Goal: Task Accomplishment & Management: Complete application form

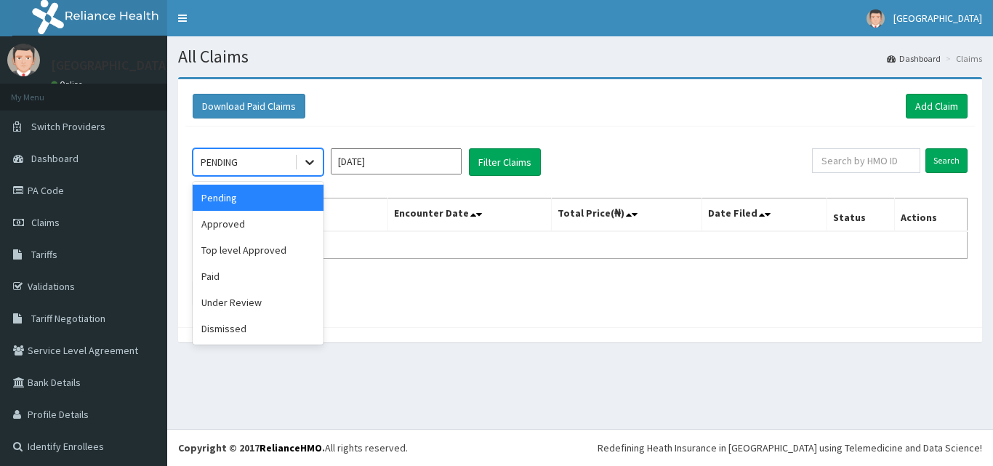
click at [305, 169] on icon at bounding box center [309, 162] width 15 height 15
click at [260, 221] on div "Approved" at bounding box center [258, 224] width 131 height 26
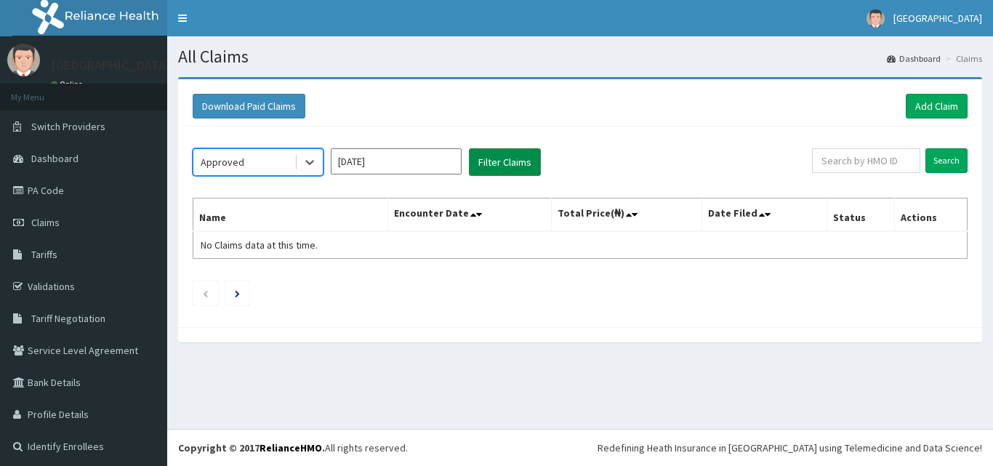
click at [522, 165] on button "Filter Claims" at bounding box center [505, 162] width 72 height 28
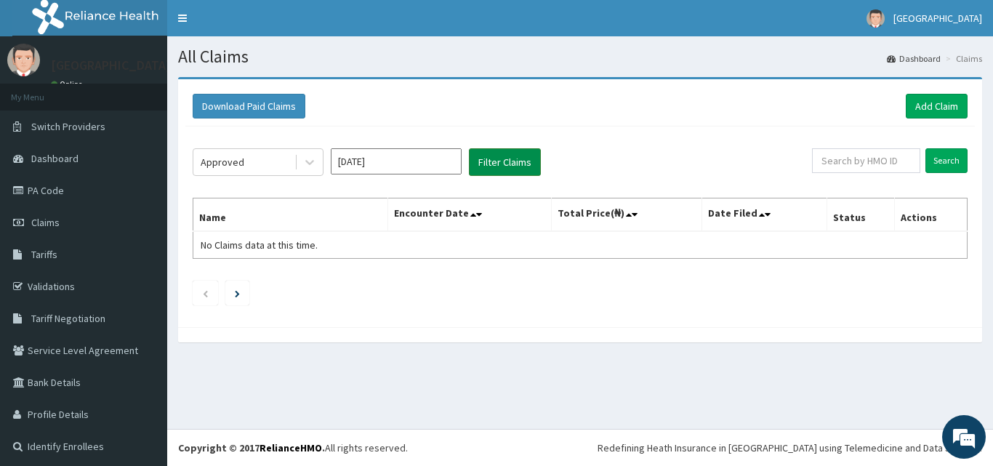
click at [507, 166] on button "Filter Claims" at bounding box center [505, 162] width 72 height 28
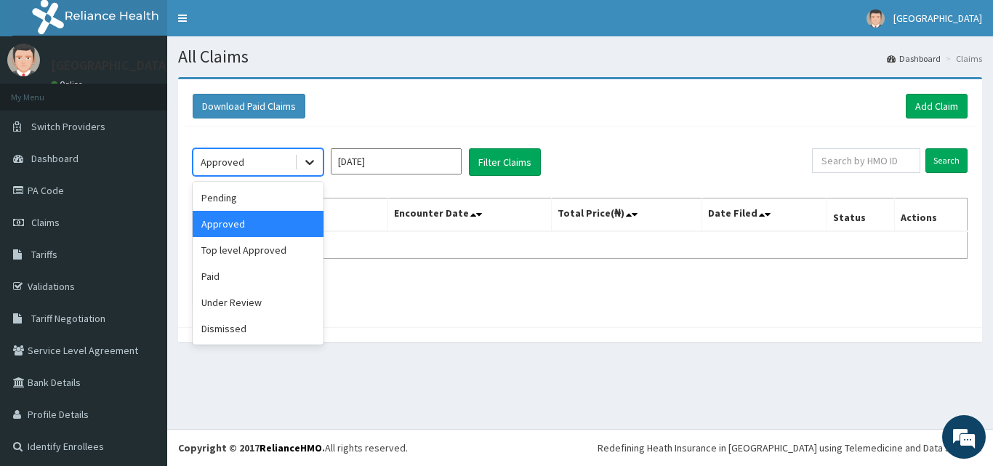
drag, startPoint x: 314, startPoint y: 166, endPoint x: 297, endPoint y: 167, distance: 16.8
click at [312, 166] on icon at bounding box center [309, 162] width 15 height 15
click at [233, 246] on div "Top level Approved" at bounding box center [258, 250] width 131 height 26
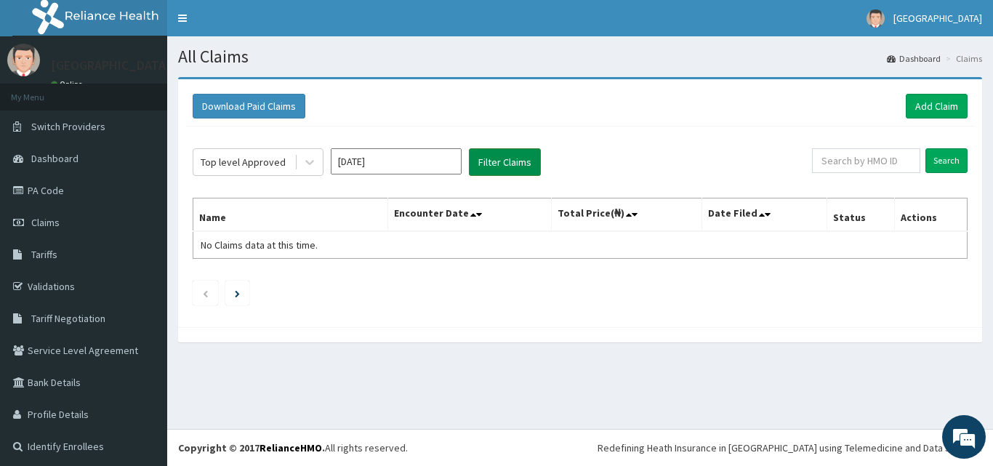
click at [480, 166] on button "Filter Claims" at bounding box center [505, 162] width 72 height 28
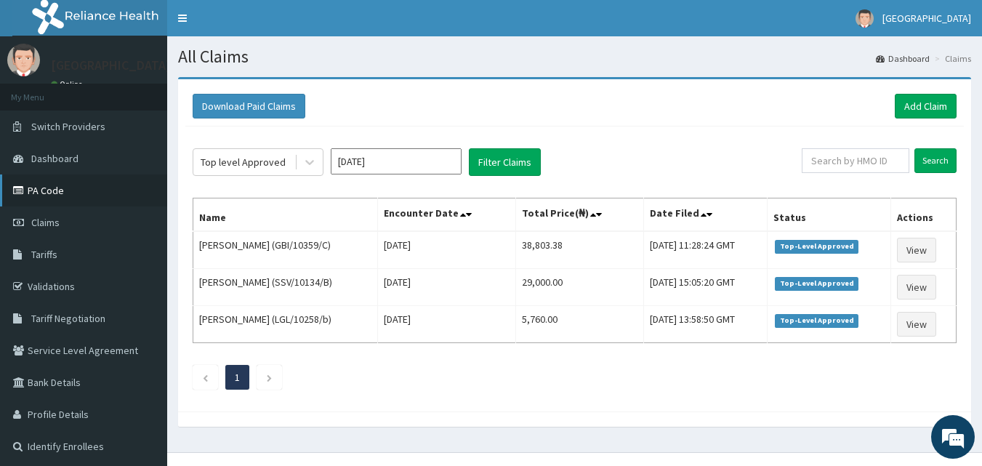
click at [81, 188] on link "PA Code" at bounding box center [83, 190] width 167 height 32
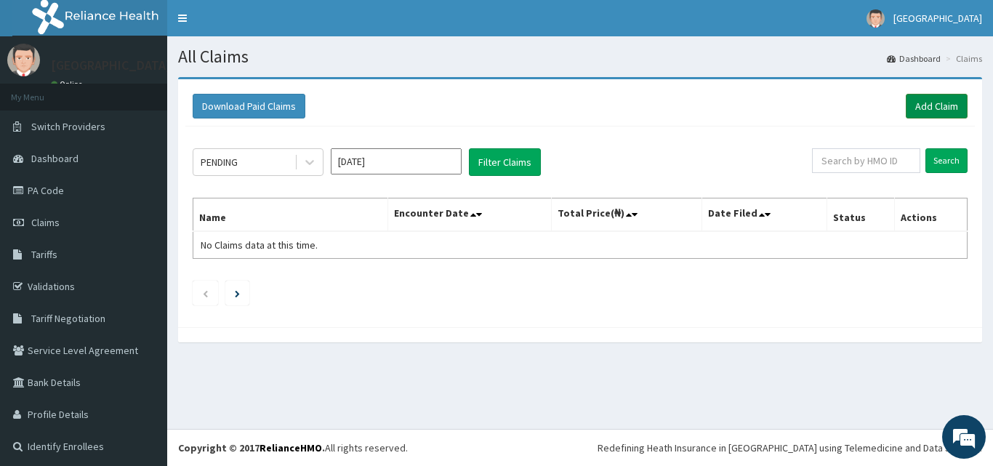
click at [942, 108] on link "Add Claim" at bounding box center [936, 106] width 62 height 25
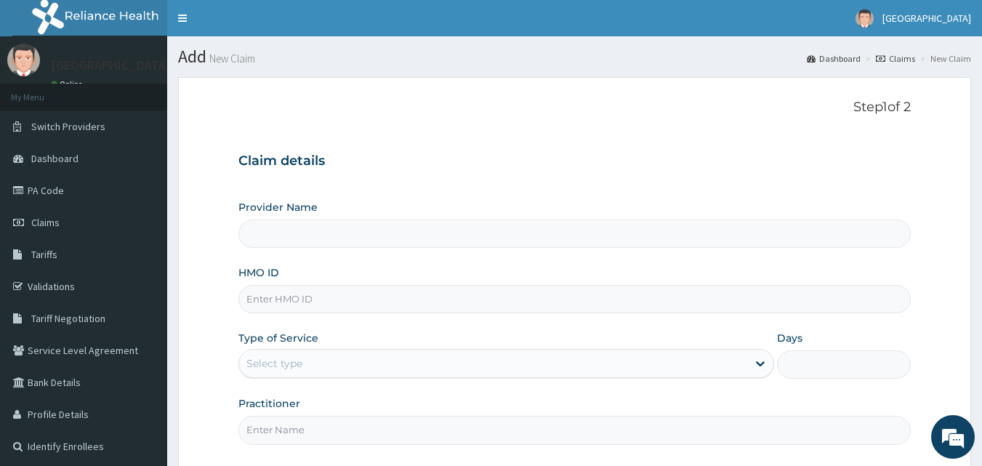
click at [432, 310] on input "HMO ID" at bounding box center [574, 299] width 673 height 28
type input "El-Hussain Specialist Hospital"
type input "GBI/10359/A"
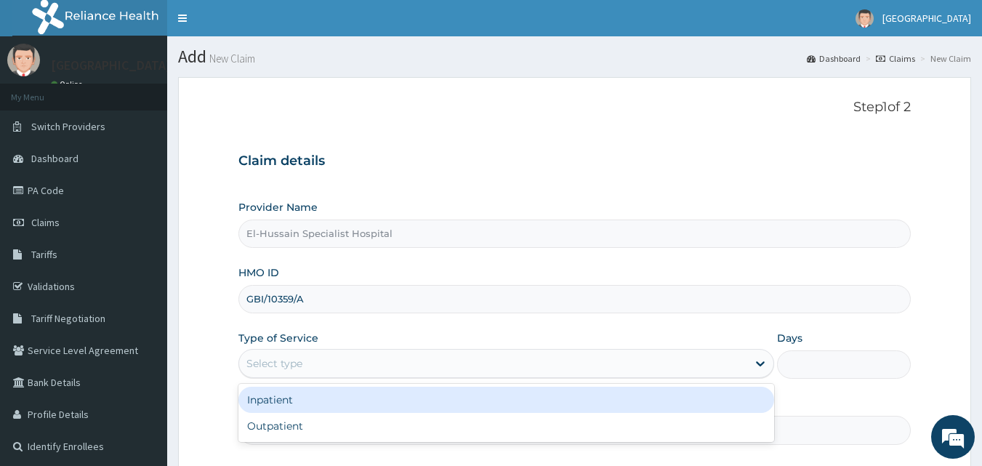
click at [436, 358] on div "Select type" at bounding box center [493, 363] width 508 height 23
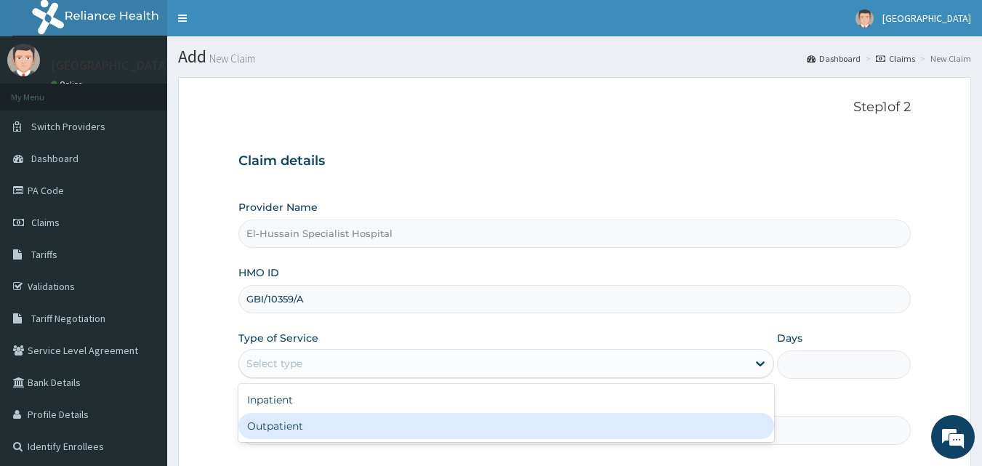
click at [430, 417] on div "Outpatient" at bounding box center [506, 426] width 536 height 26
type input "1"
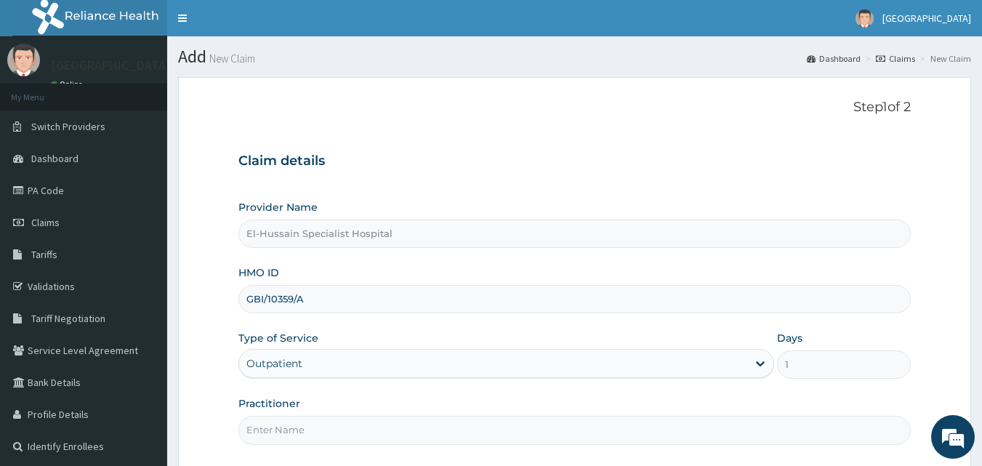
click at [432, 432] on input "Practitioner" at bounding box center [574, 430] width 673 height 28
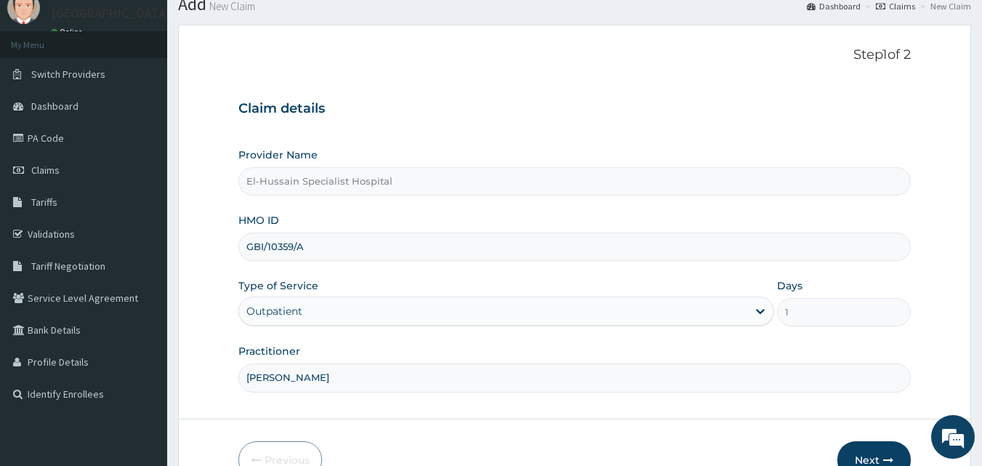
scroll to position [136, 0]
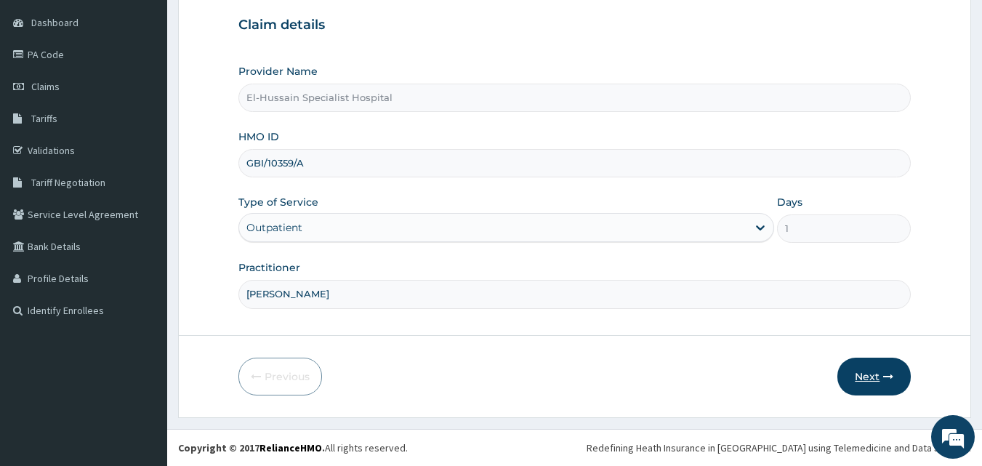
type input "[PERSON_NAME]"
click at [880, 379] on button "Next" at bounding box center [873, 377] width 73 height 38
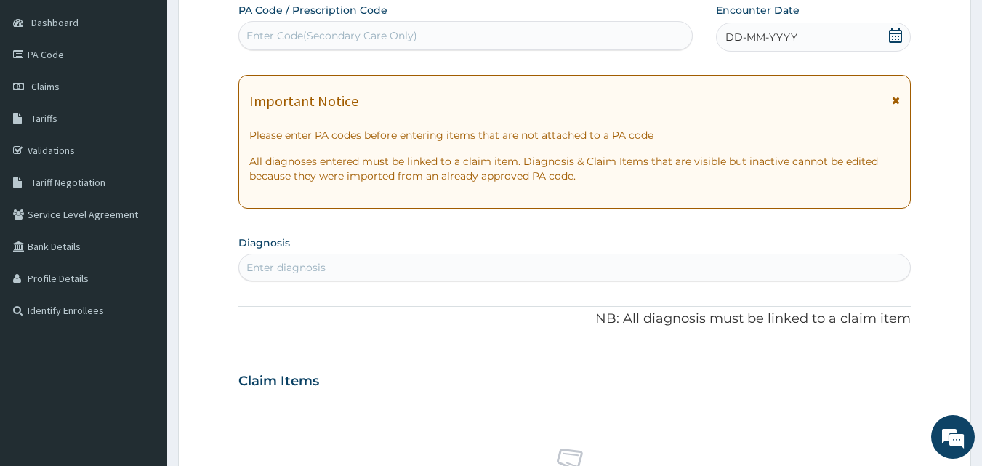
click at [548, 39] on div "Enter Code(Secondary Care Only)" at bounding box center [465, 35] width 453 height 23
drag, startPoint x: 552, startPoint y: 39, endPoint x: 496, endPoint y: 34, distance: 56.1
click at [496, 34] on div "Enter Code(Secondary Care Only)" at bounding box center [465, 35] width 453 height 23
paste input "PA/825925"
type input "PA/825925"
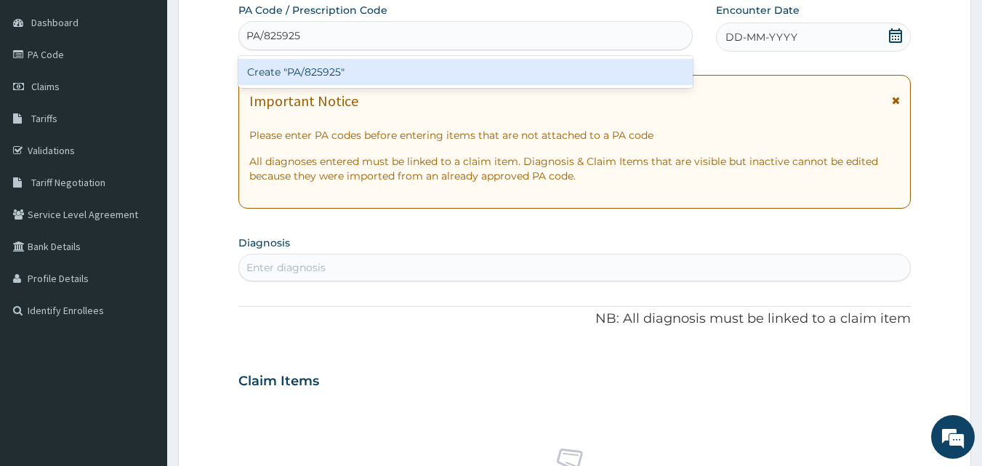
click at [542, 81] on div "Create "PA/825925"" at bounding box center [465, 72] width 455 height 26
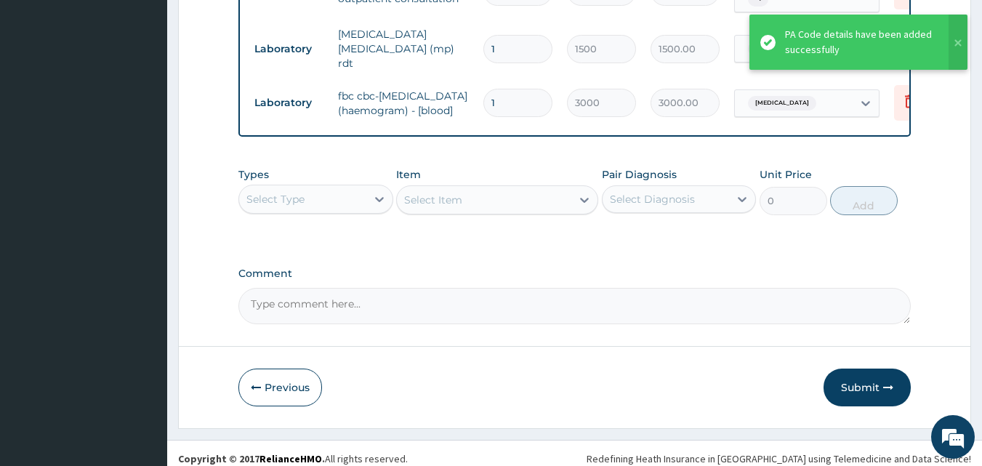
scroll to position [855, 0]
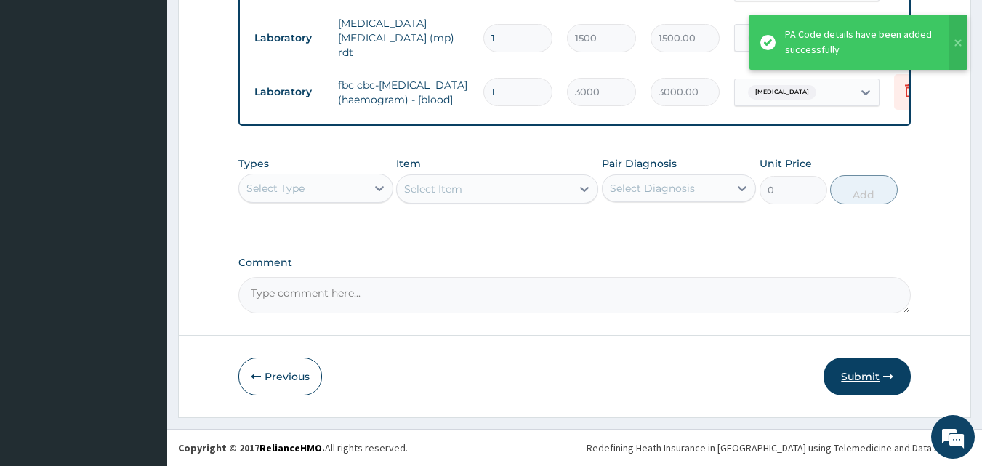
click at [852, 366] on button "Submit" at bounding box center [866, 377] width 87 height 38
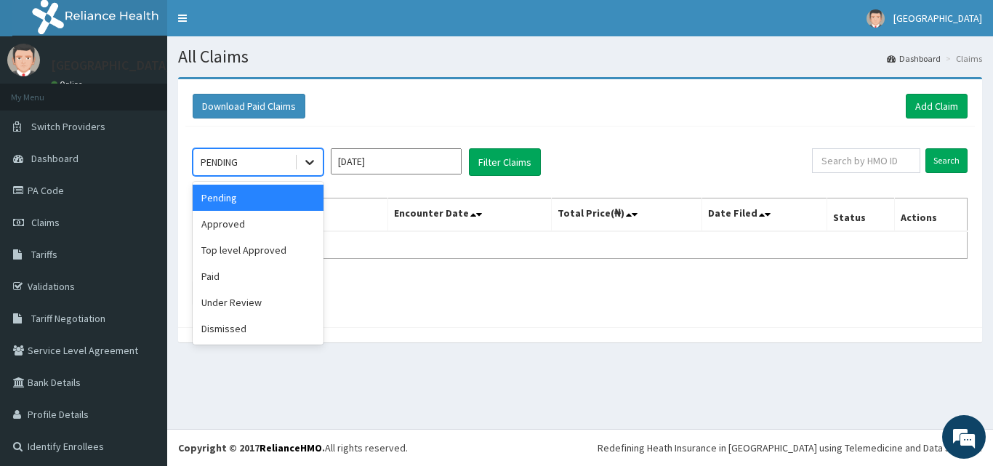
click at [309, 159] on icon at bounding box center [309, 162] width 15 height 15
click at [270, 231] on div "Approved" at bounding box center [258, 224] width 131 height 26
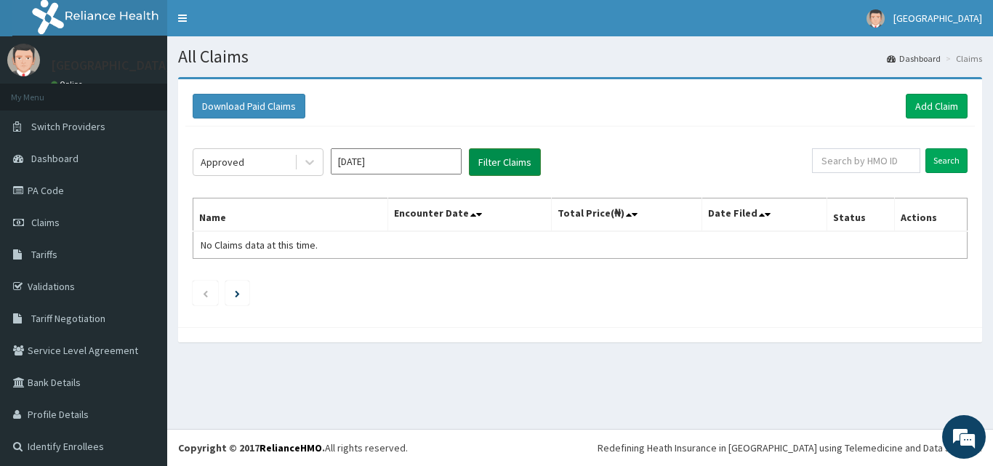
click at [516, 169] on button "Filter Claims" at bounding box center [505, 162] width 72 height 28
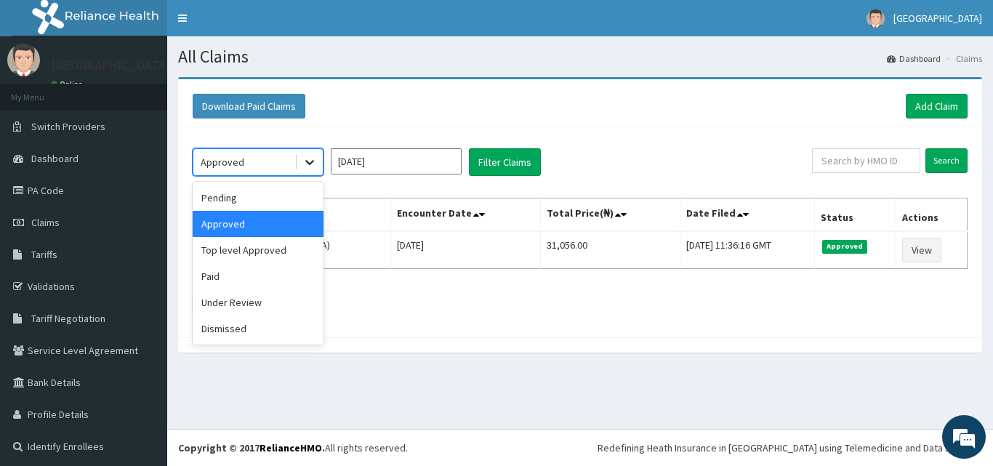
click at [302, 158] on icon at bounding box center [309, 162] width 15 height 15
click at [254, 257] on div "Top level Approved" at bounding box center [258, 250] width 131 height 26
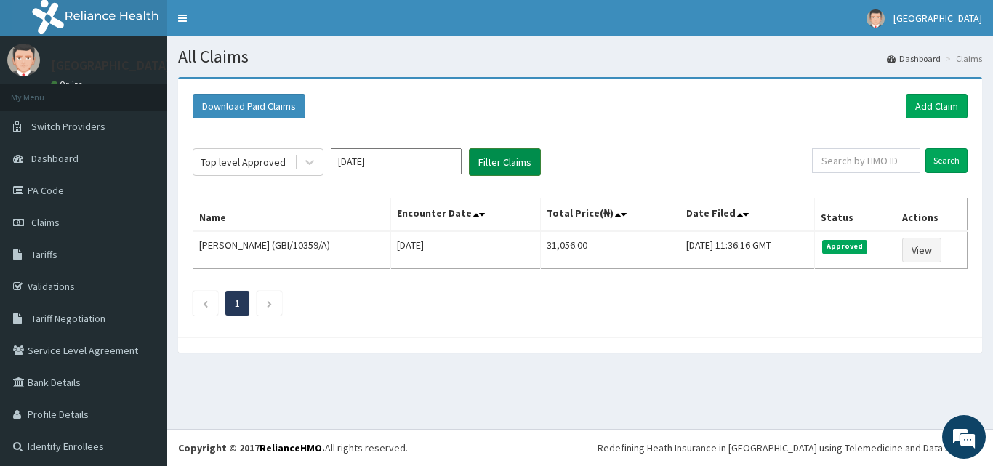
click at [507, 167] on button "Filter Claims" at bounding box center [505, 162] width 72 height 28
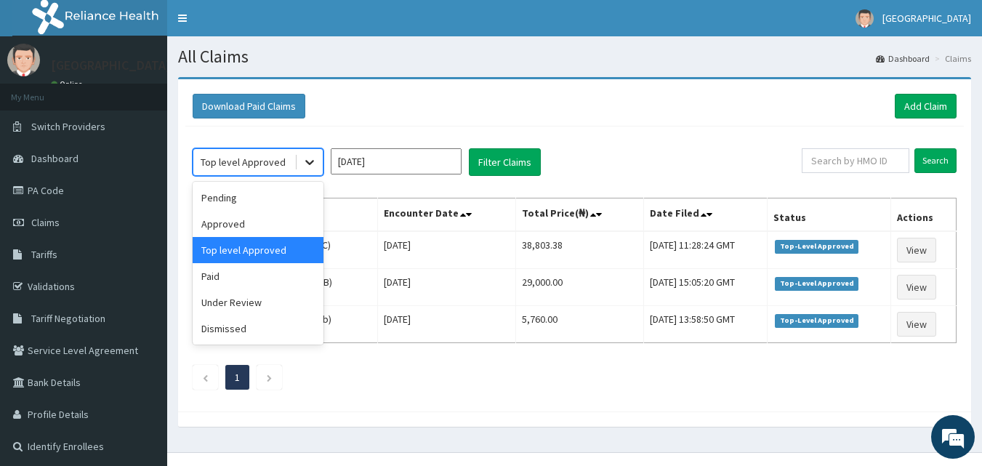
click at [314, 170] on div at bounding box center [309, 162] width 26 height 26
click at [288, 223] on div "Approved" at bounding box center [258, 224] width 131 height 26
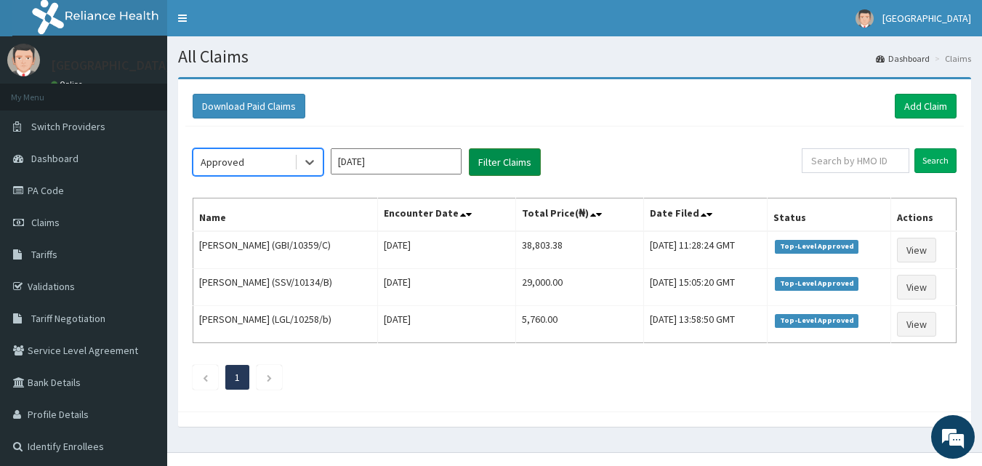
click at [491, 163] on button "Filter Claims" at bounding box center [505, 162] width 72 height 28
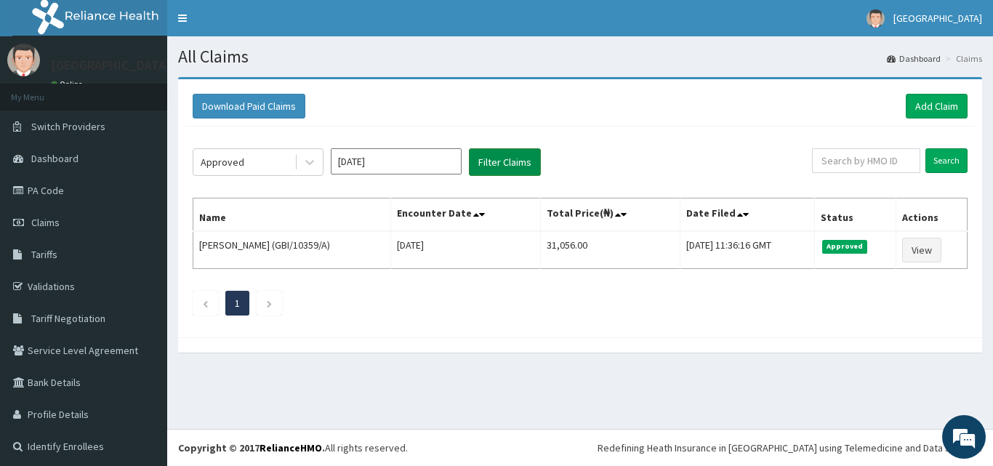
click at [469, 148] on button "Filter Claims" at bounding box center [505, 162] width 72 height 28
